Goal: Check status: Check status

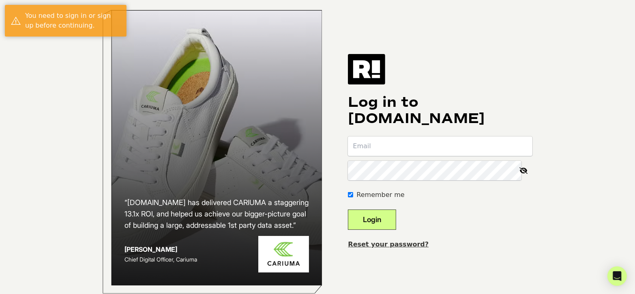
click at [393, 149] on input "email" at bounding box center [440, 145] width 185 height 19
type input "[PERSON_NAME][EMAIL_ADDRESS][DOMAIN_NAME]"
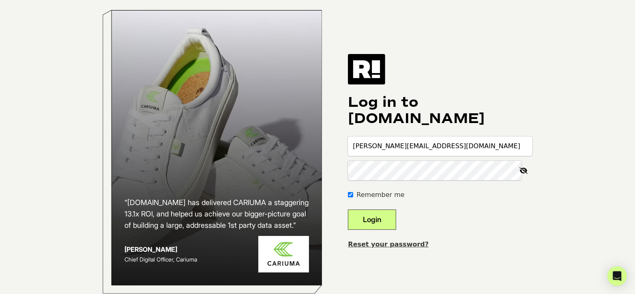
click at [389, 229] on button "Login" at bounding box center [372, 219] width 48 height 20
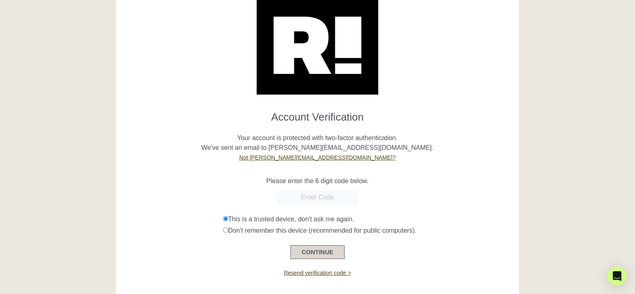
scroll to position [41, 0]
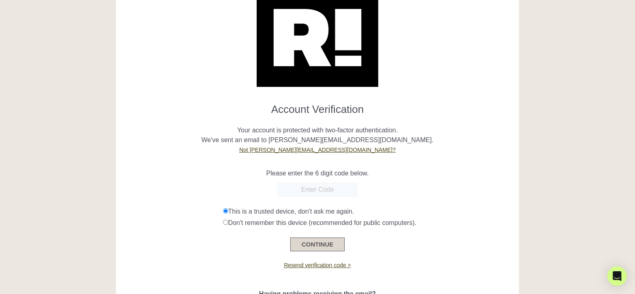
click at [328, 244] on button "CONTINUE" at bounding box center [317, 244] width 54 height 14
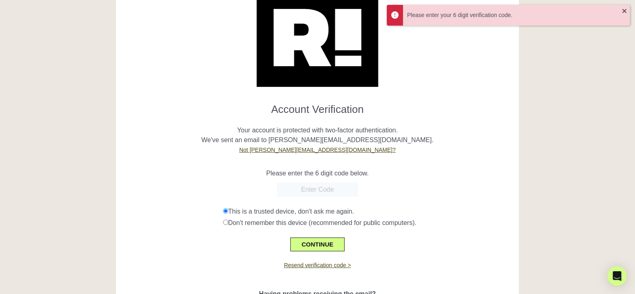
scroll to position [100, 0]
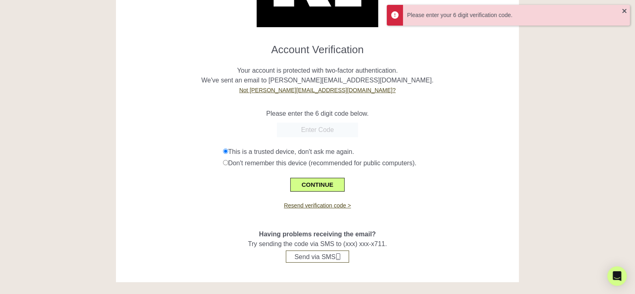
click at [309, 132] on input "text" at bounding box center [317, 130] width 81 height 15
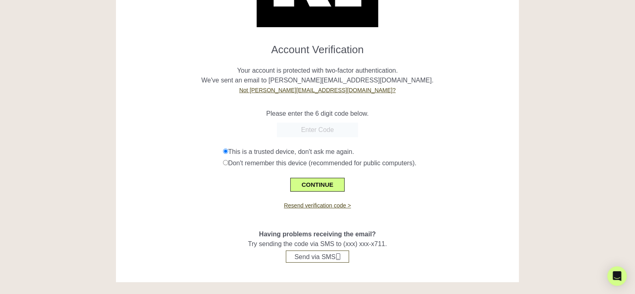
click at [312, 127] on input "text" at bounding box center [317, 130] width 81 height 15
paste input "607522"
type input "607522"
click at [312, 178] on button "CONTINUE" at bounding box center [317, 185] width 54 height 14
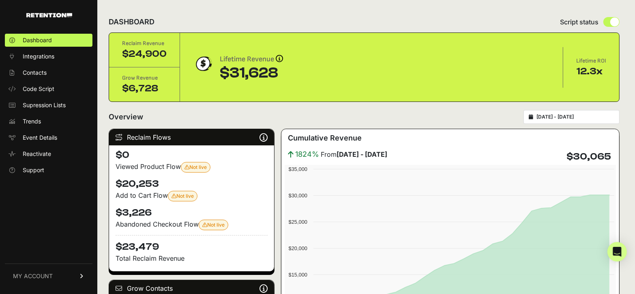
click at [438, 15] on div "DASHBOARD Script status" at bounding box center [364, 21] width 511 height 21
click at [570, 118] on input "[DATE] - [DATE]" at bounding box center [576, 117] width 78 height 6
click at [489, 118] on div "Overview 2025-07-12 - 2025-08-11" at bounding box center [364, 117] width 511 height 14
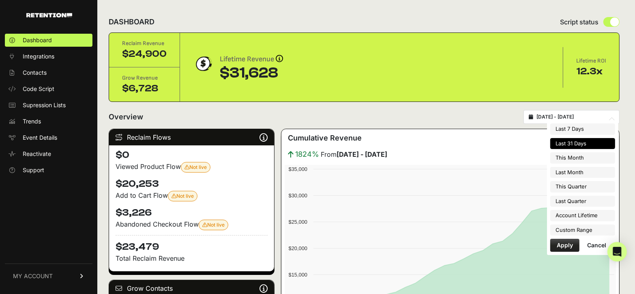
click at [575, 116] on input "[DATE] - [DATE]" at bounding box center [576, 117] width 78 height 6
click at [577, 189] on li "This Quarter" at bounding box center [583, 186] width 65 height 11
type input "2025-07-01 - 2025-09-30"
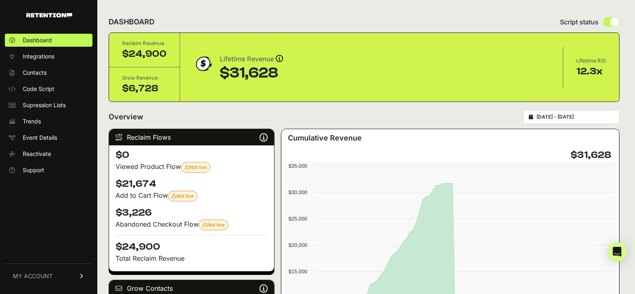
click at [567, 116] on input "[DATE] - [DATE]" at bounding box center [576, 117] width 78 height 6
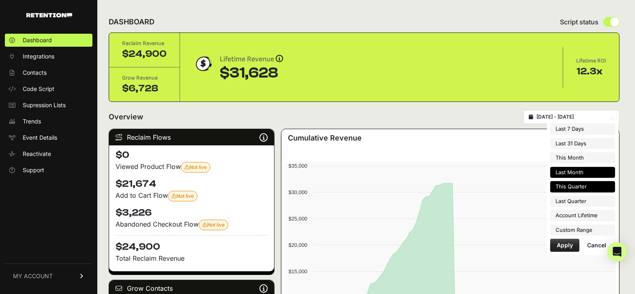
click at [573, 172] on li "Last Month" at bounding box center [583, 172] width 65 height 11
type input "[DATE] - [DATE]"
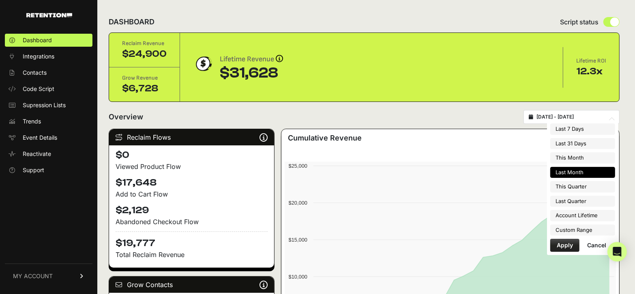
click at [582, 118] on input "2025-07-01 - 2025-07-31" at bounding box center [576, 117] width 78 height 6
click at [583, 147] on li "Last 31 Days" at bounding box center [583, 143] width 65 height 11
type input "[DATE] - [DATE]"
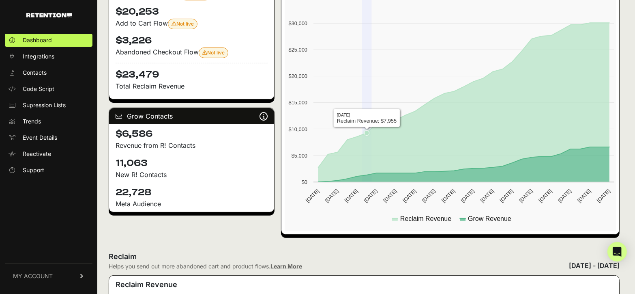
scroll to position [41, 0]
